Goal: Task Accomplishment & Management: Complete application form

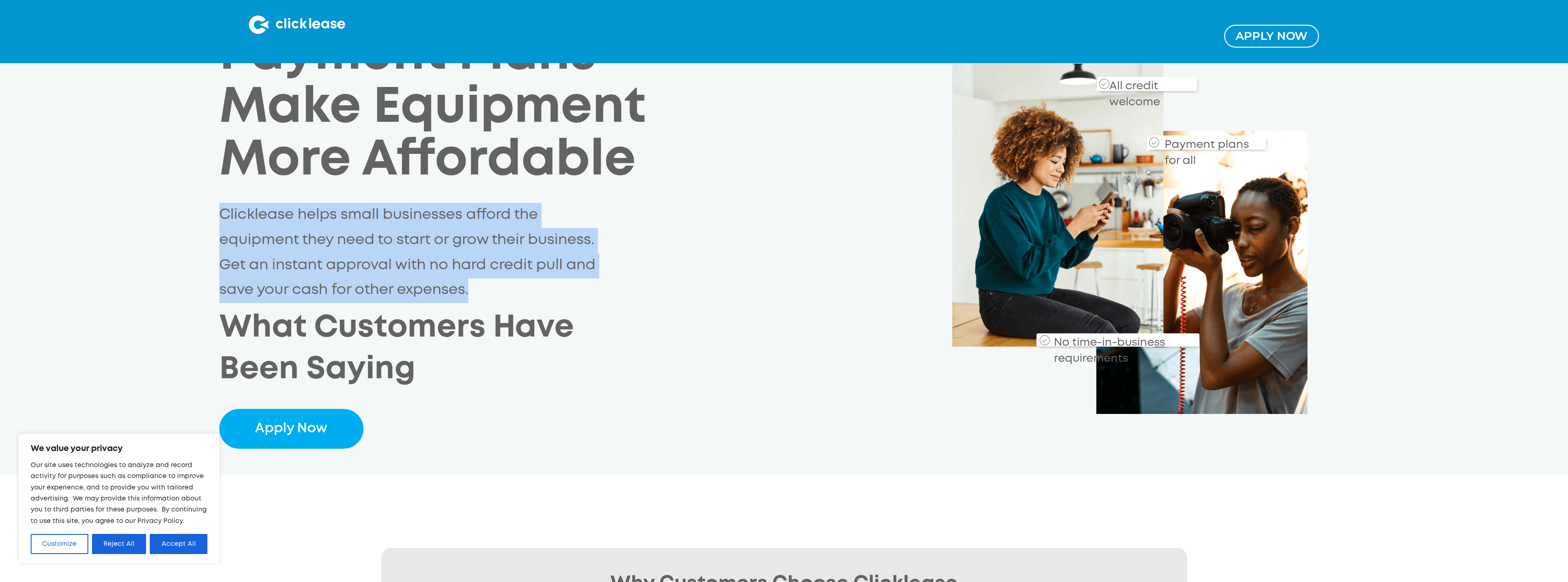
drag, startPoint x: 217, startPoint y: 214, endPoint x: 498, endPoint y: 295, distance: 292.4
click at [498, 295] on div "Payment Plans Make Equipment More Affordable Clicklease helps small businesses …" at bounding box center [784, 239] width 1568 height 420
click at [498, 295] on p "Clicklease helps small businesses afford the equipment they need to start or gr…" at bounding box center [413, 253] width 387 height 100
drag, startPoint x: 498, startPoint y: 295, endPoint x: 234, endPoint y: 220, distance: 274.4
click at [234, 220] on p "Clicklease helps small businesses afford the equipment they need to start or gr…" at bounding box center [413, 253] width 387 height 100
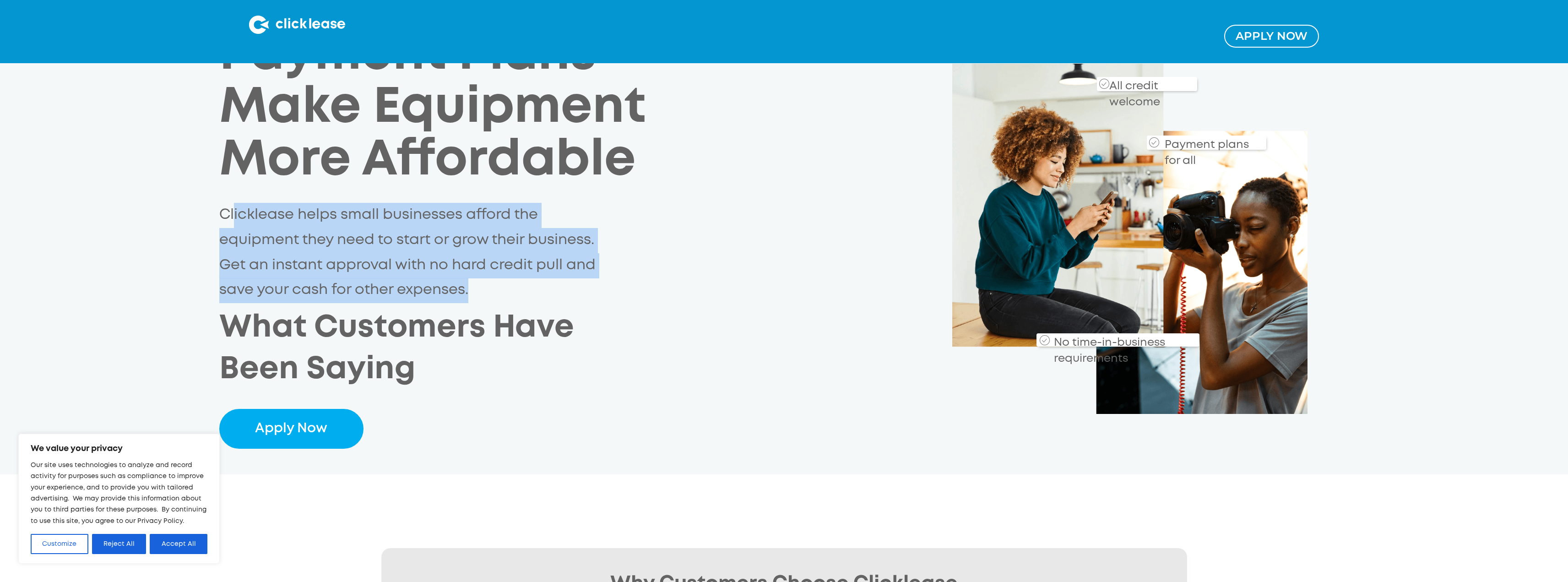
click at [234, 220] on p "Clicklease helps small businesses afford the equipment they need to start or gr…" at bounding box center [413, 253] width 387 height 100
drag, startPoint x: 234, startPoint y: 220, endPoint x: 489, endPoint y: 289, distance: 264.2
click at [489, 289] on p "Clicklease helps small businesses afford the equipment they need to start or gr…" at bounding box center [413, 253] width 387 height 100
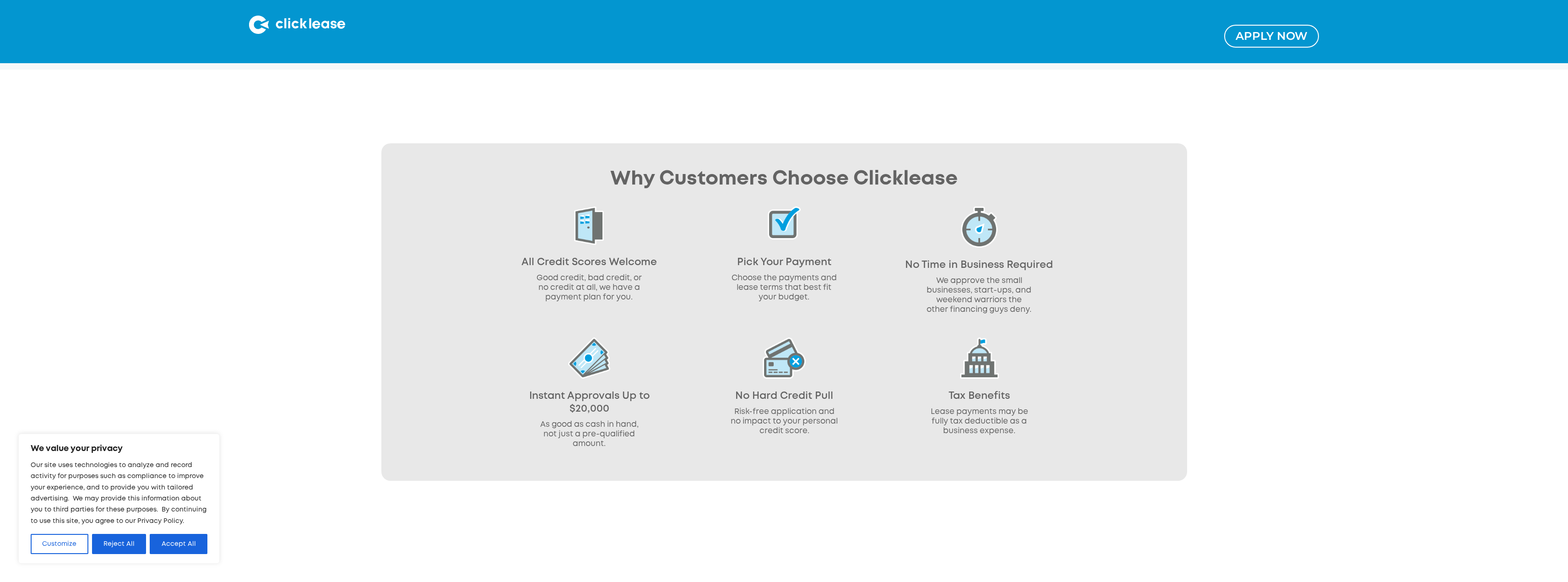
scroll to position [503, 0]
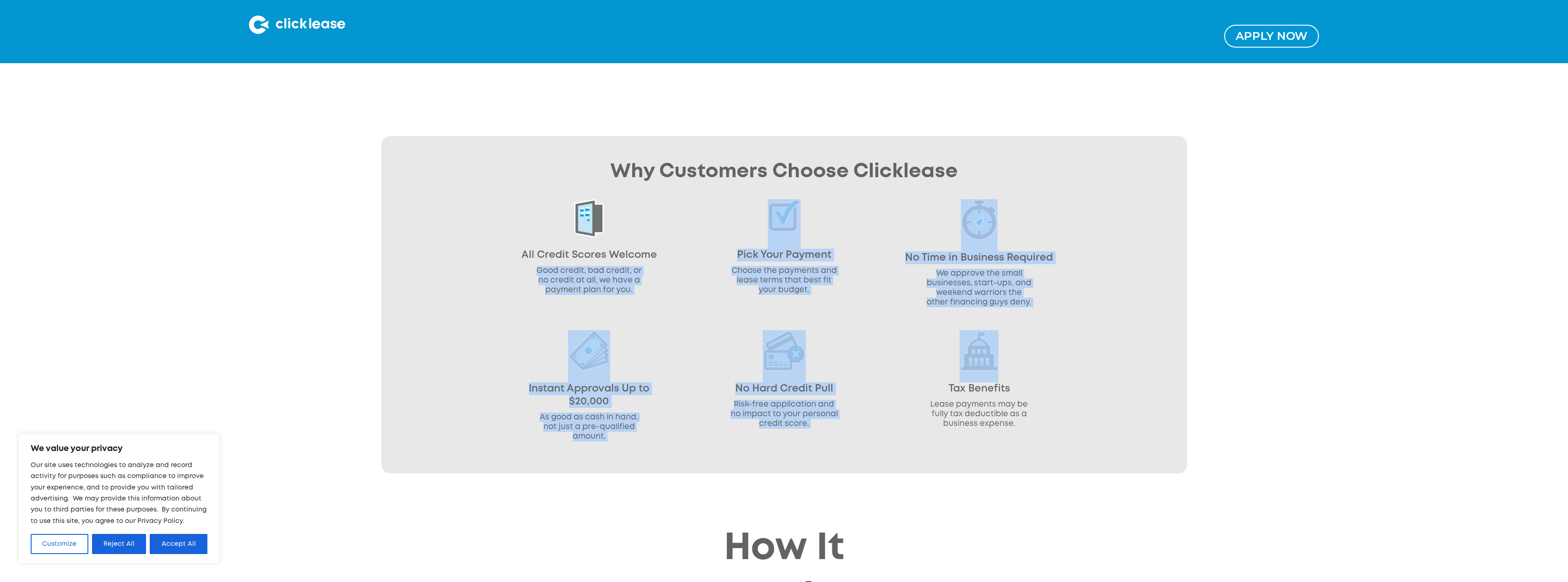
drag, startPoint x: 530, startPoint y: 270, endPoint x: 1121, endPoint y: 323, distance: 593.4
click at [1121, 323] on div "Why Customers Choose Clicklease All Credit Scores Welcome Good credit, bad cred…" at bounding box center [785, 304] width 806 height 337
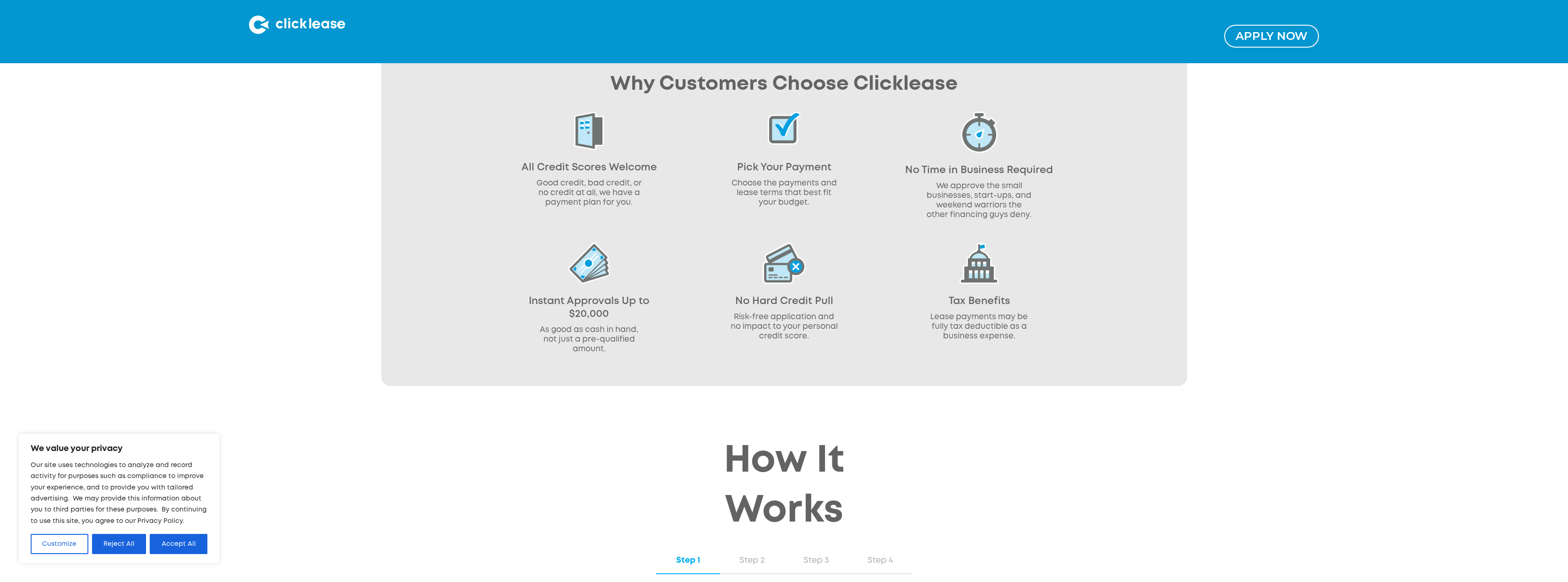
scroll to position [595, 0]
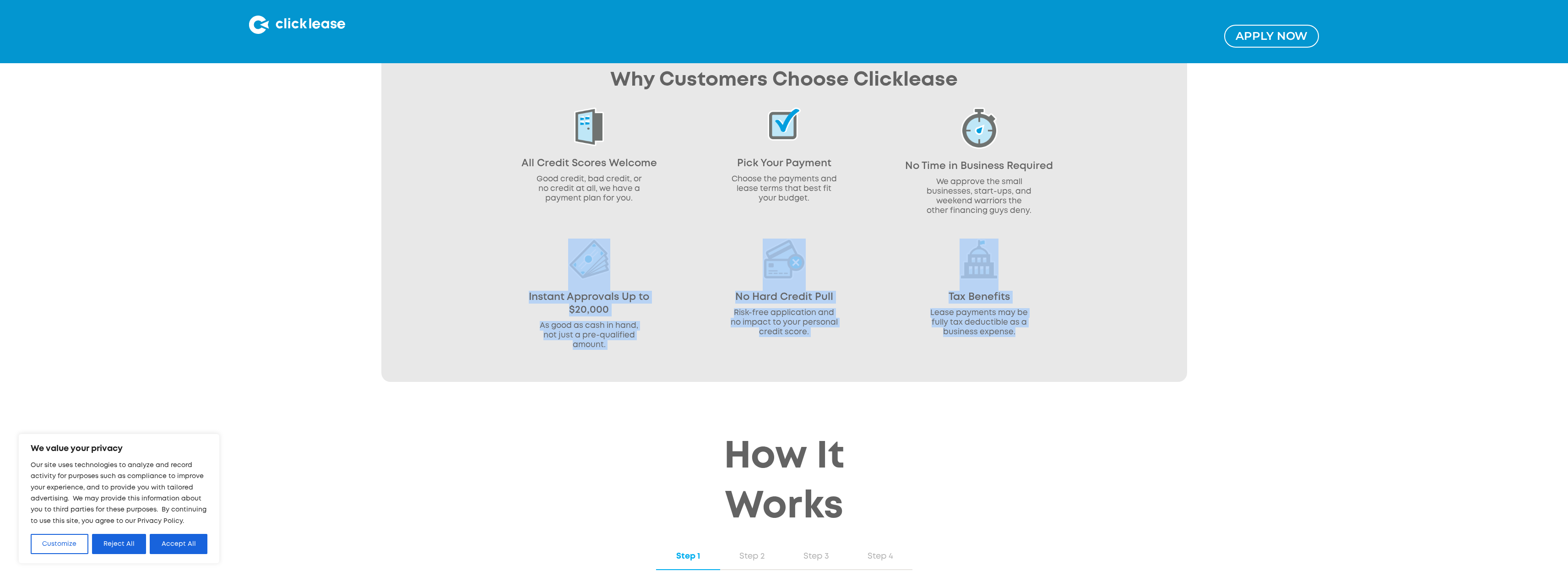
drag, startPoint x: 506, startPoint y: 247, endPoint x: 1067, endPoint y: 350, distance: 570.4
click at [1067, 350] on div "Why Customers Choose Clicklease All Credit Scores Welcome Good credit, bad cred…" at bounding box center [785, 213] width 806 height 337
drag, startPoint x: 1074, startPoint y: 348, endPoint x: 420, endPoint y: 246, distance: 661.9
click at [420, 246] on div "Why Customers Choose Clicklease All Credit Scores Welcome Good credit, bad cred…" at bounding box center [785, 213] width 806 height 337
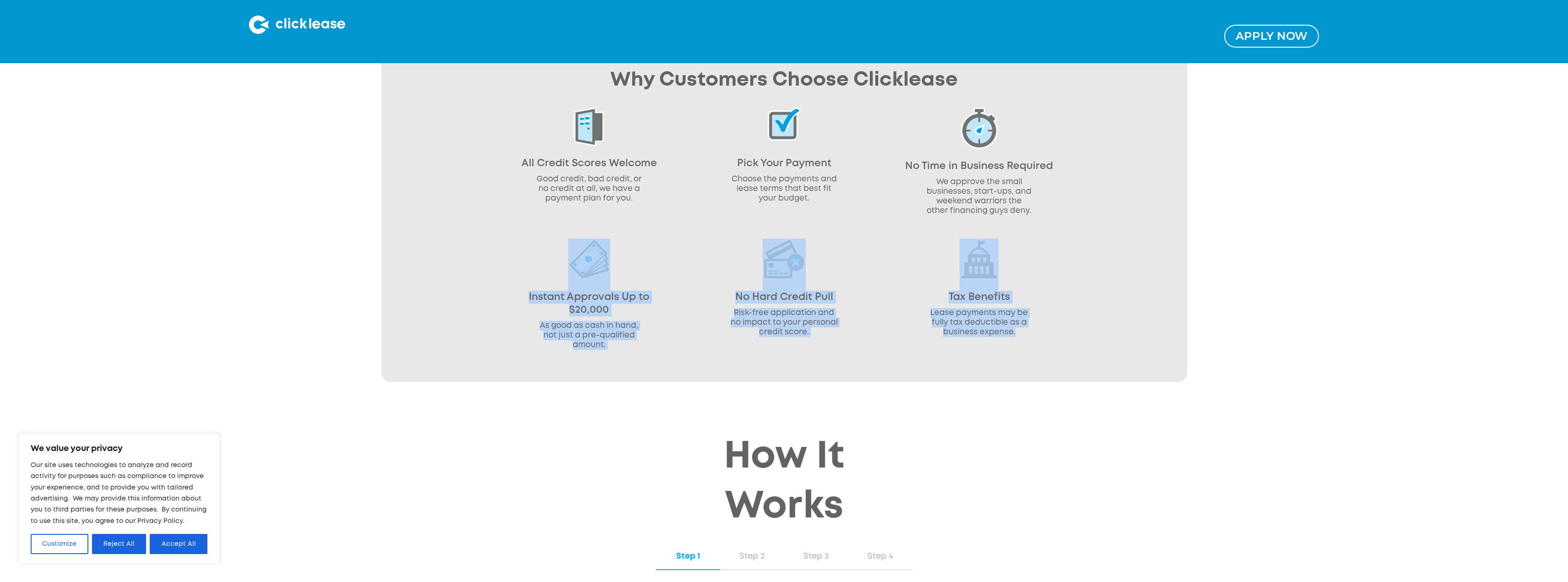
click at [420, 246] on div "Why Customers Choose Clicklease All Credit Scores Welcome Good credit, bad cred…" at bounding box center [785, 213] width 806 height 337
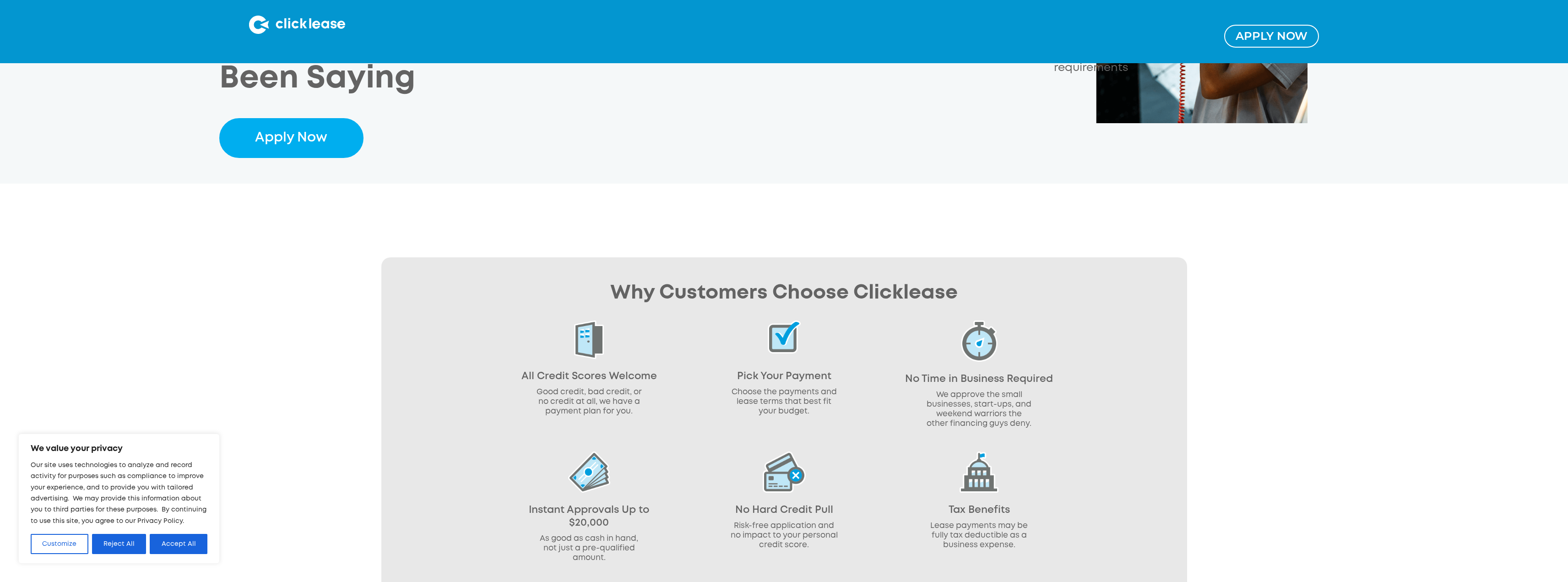
scroll to position [229, 0]
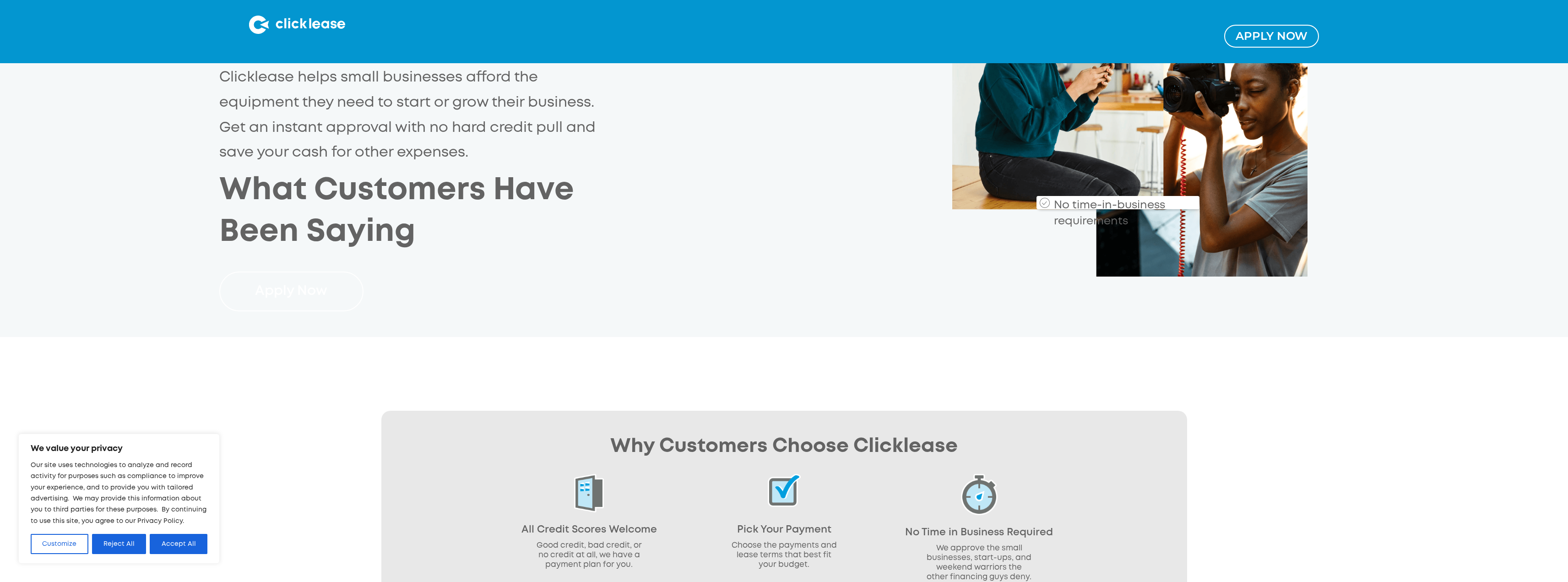
click at [306, 297] on link "Apply Now" at bounding box center [292, 291] width 145 height 40
